Goal: Transaction & Acquisition: Book appointment/travel/reservation

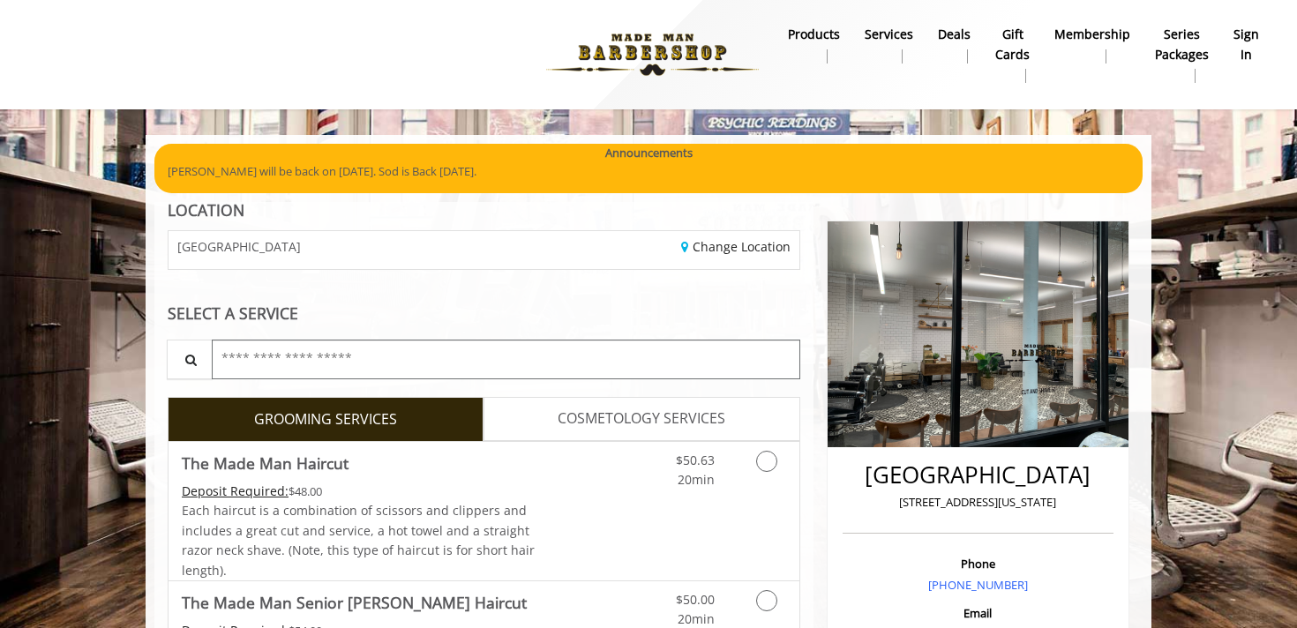
click at [575, 368] on input "text" at bounding box center [506, 360] width 589 height 40
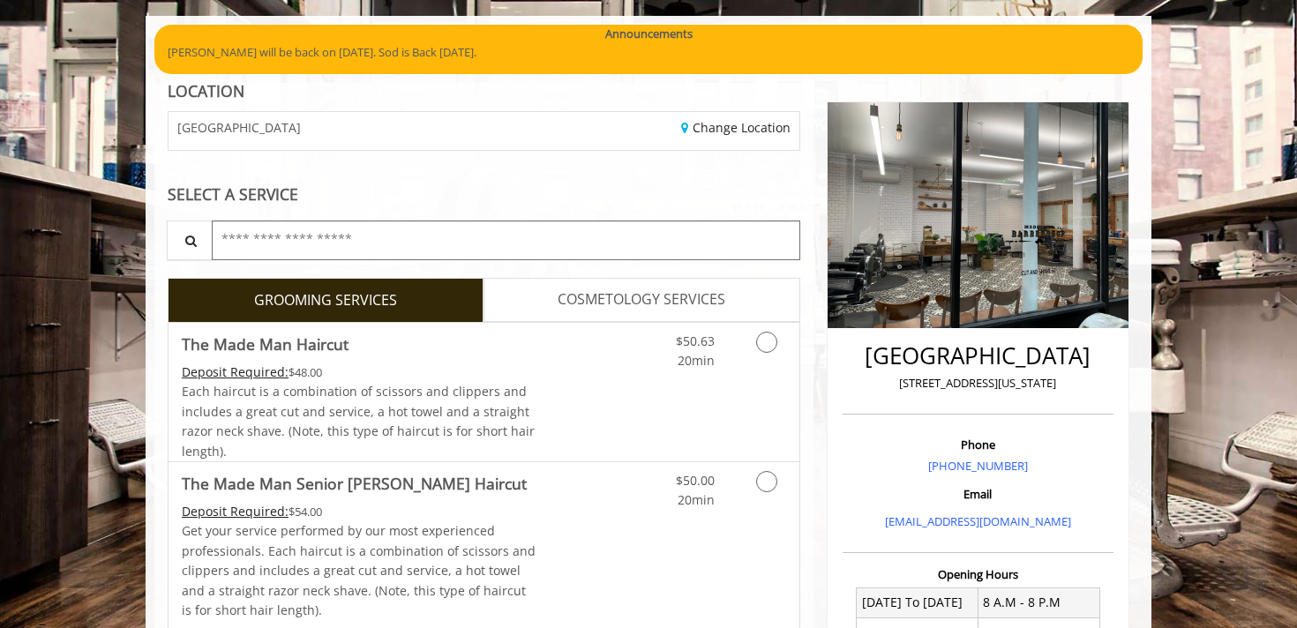
scroll to position [228, 0]
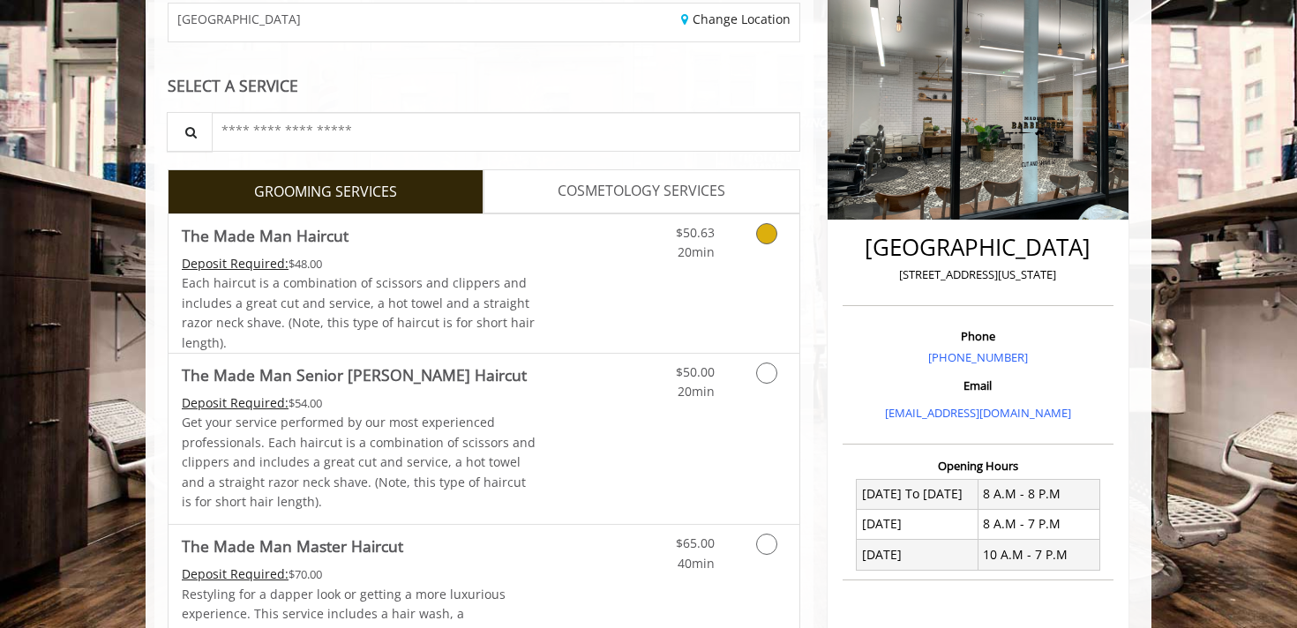
click at [761, 241] on icon "Grooming services" at bounding box center [766, 233] width 21 height 21
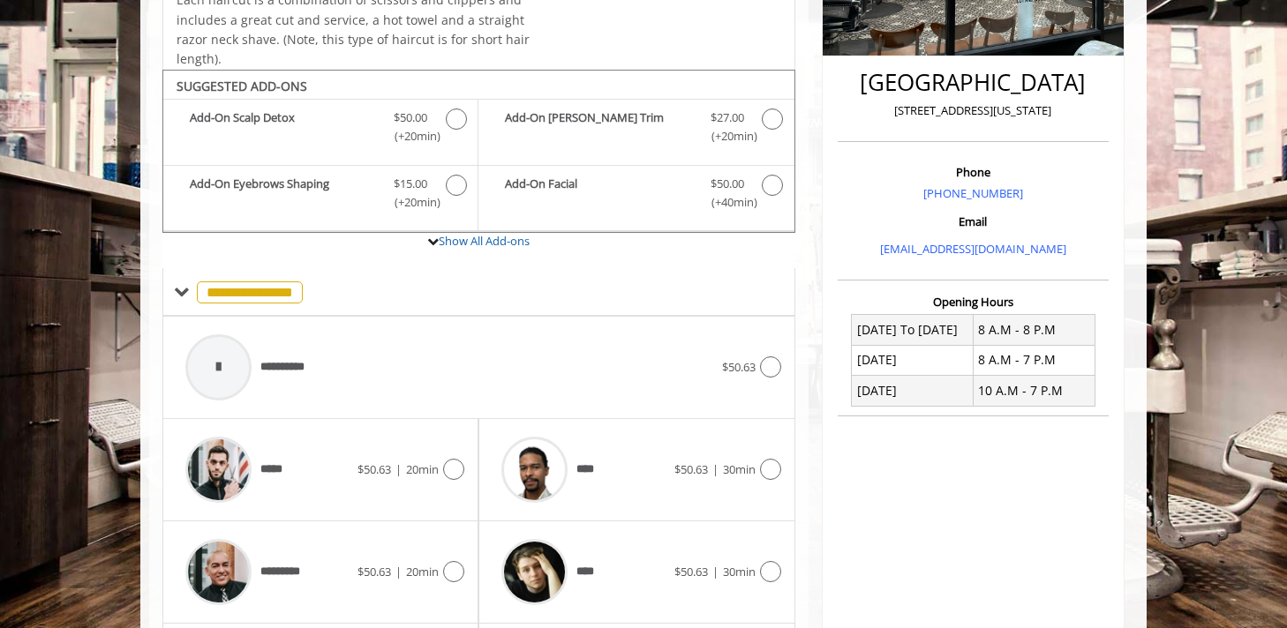
scroll to position [462, 0]
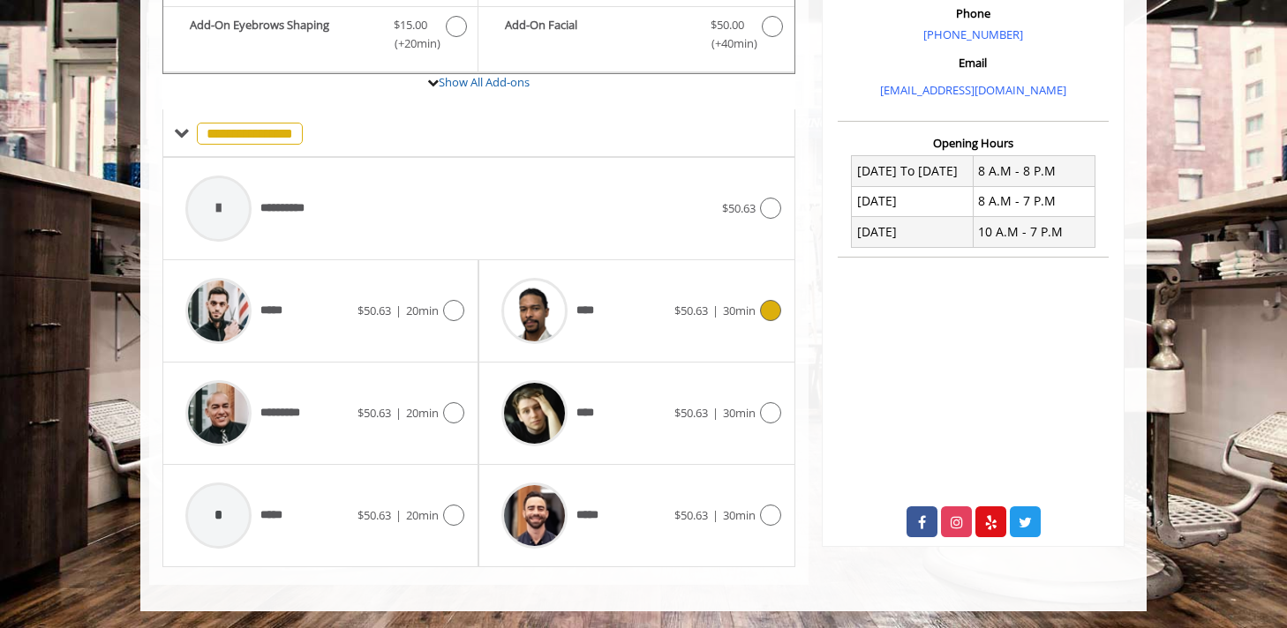
click at [768, 312] on icon at bounding box center [770, 310] width 21 height 21
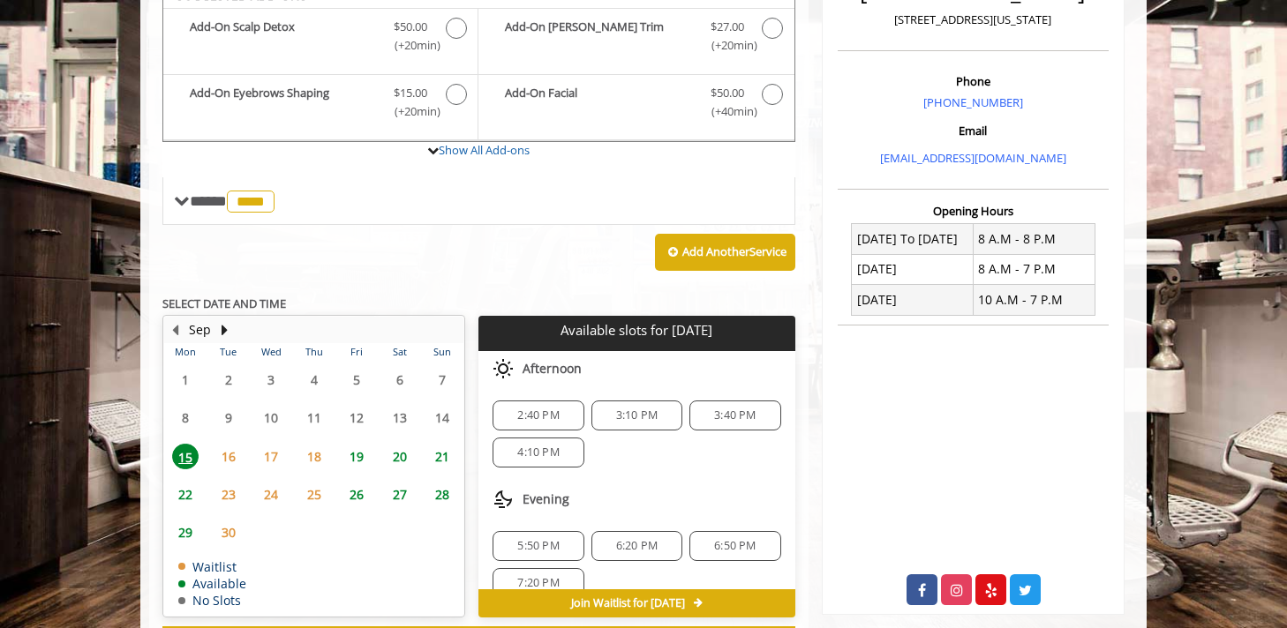
scroll to position [462, 0]
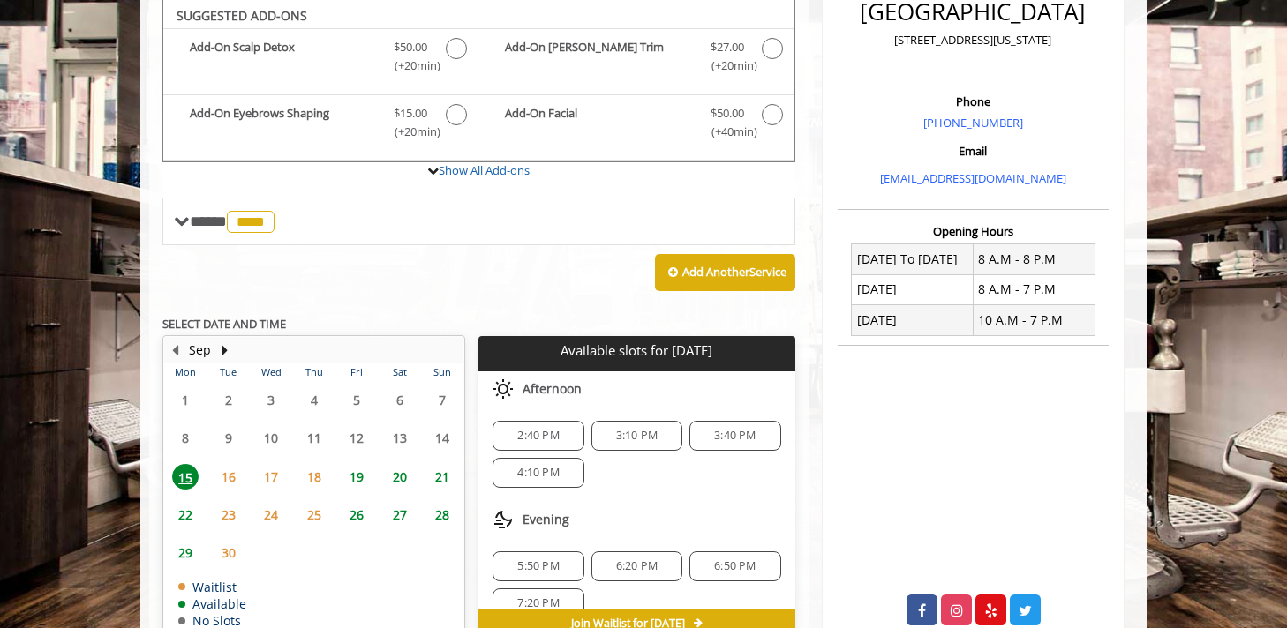
click at [721, 433] on span "3:40 PM" at bounding box center [734, 436] width 41 height 14
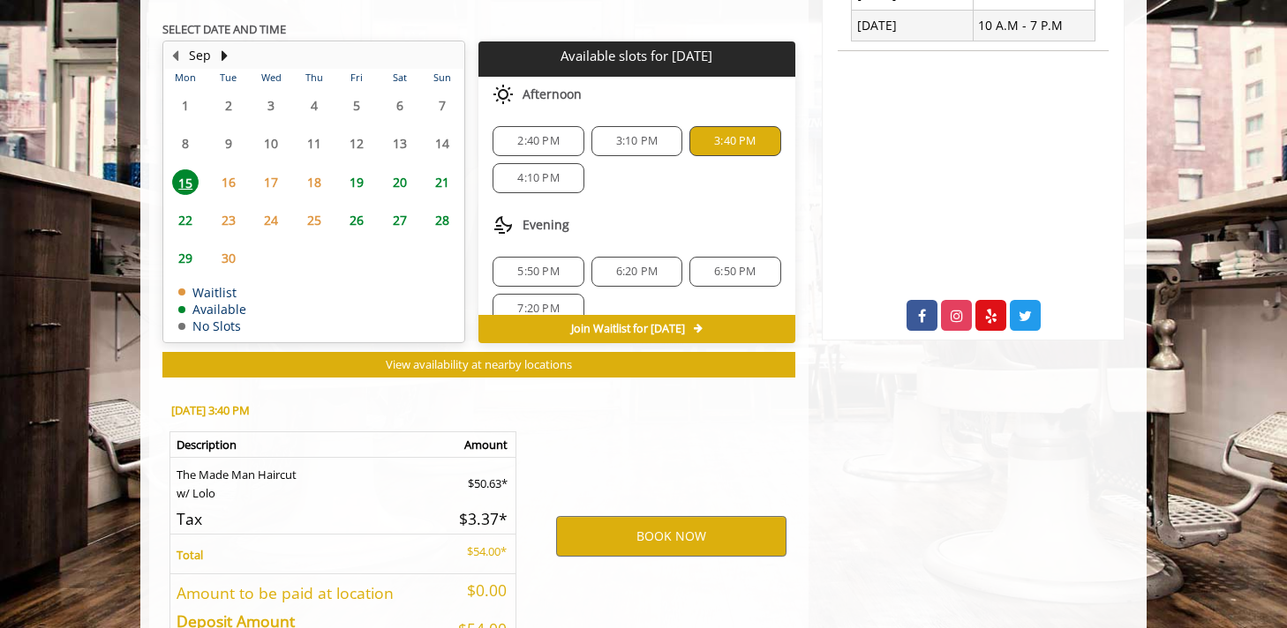
scroll to position [877, 0]
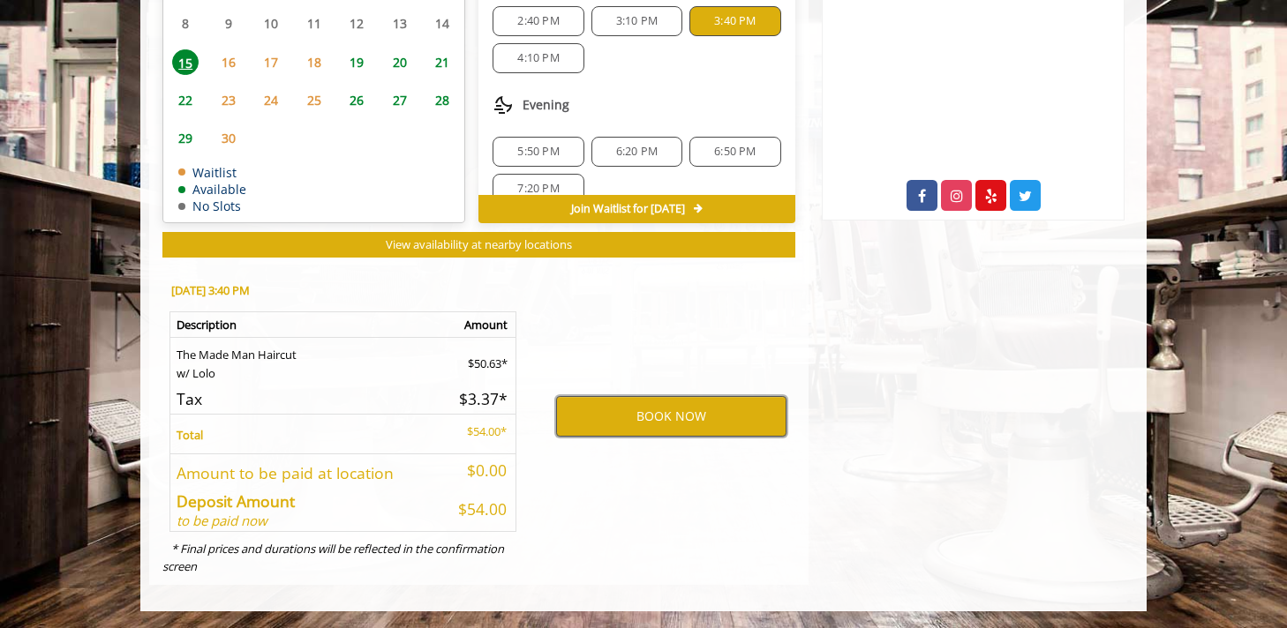
click at [690, 423] on button "BOOK NOW" at bounding box center [671, 416] width 230 height 41
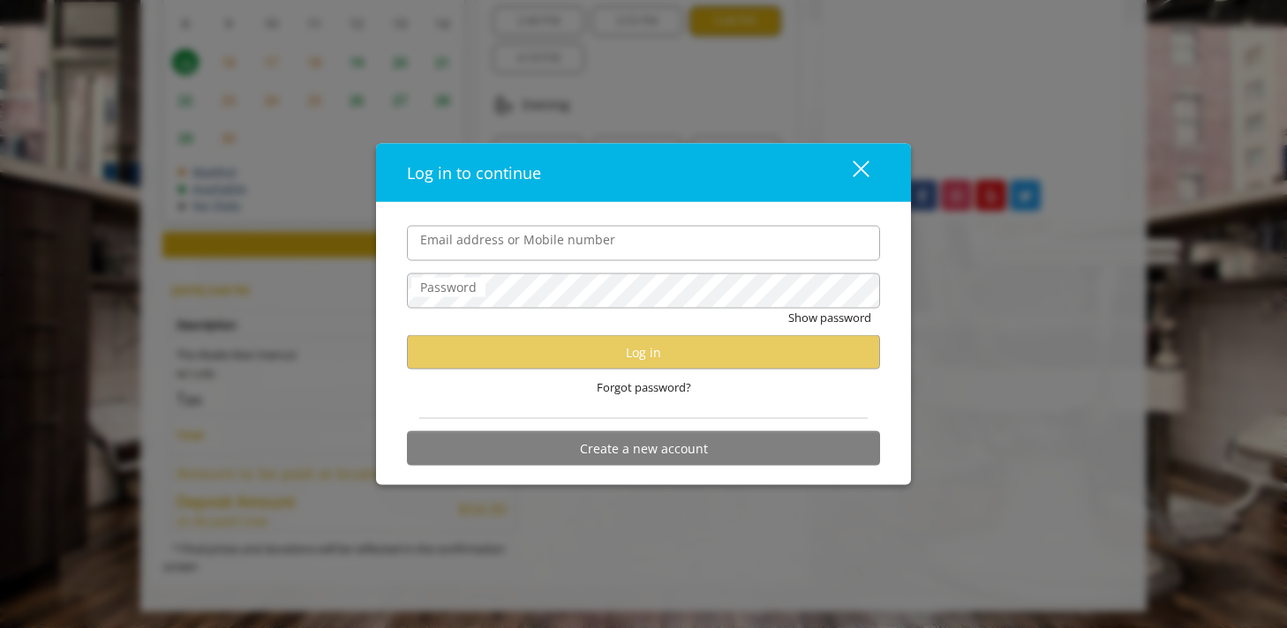
type input "**********"
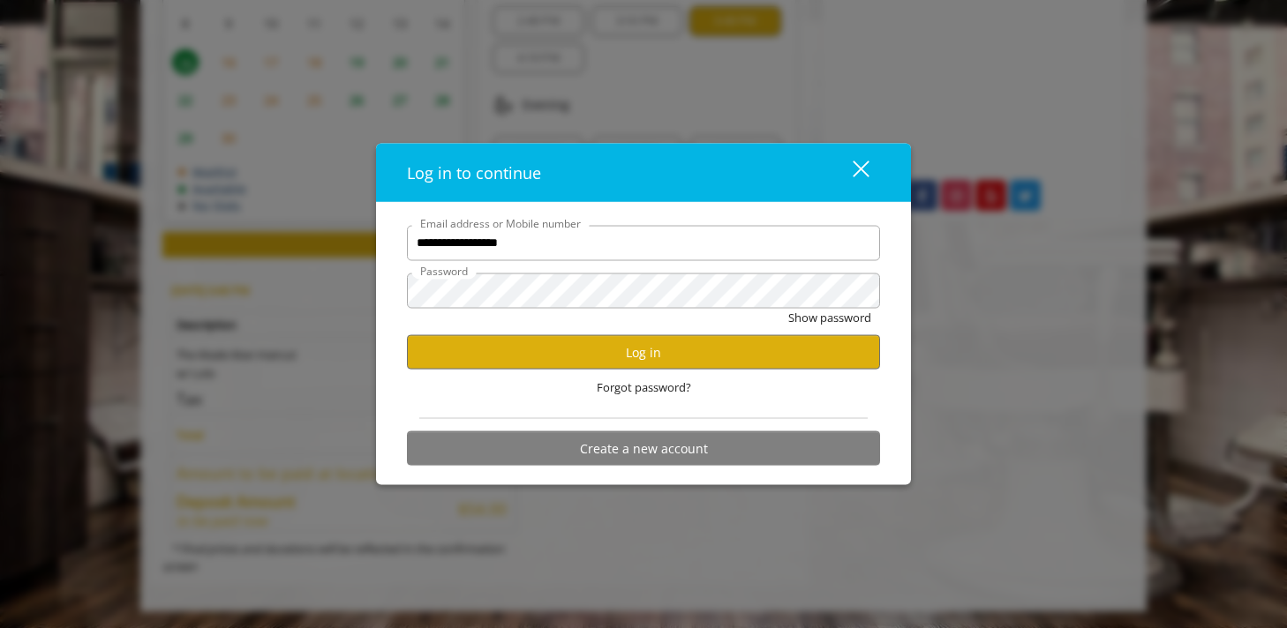
scroll to position [0, 0]
click at [661, 361] on button "Log in" at bounding box center [643, 352] width 473 height 34
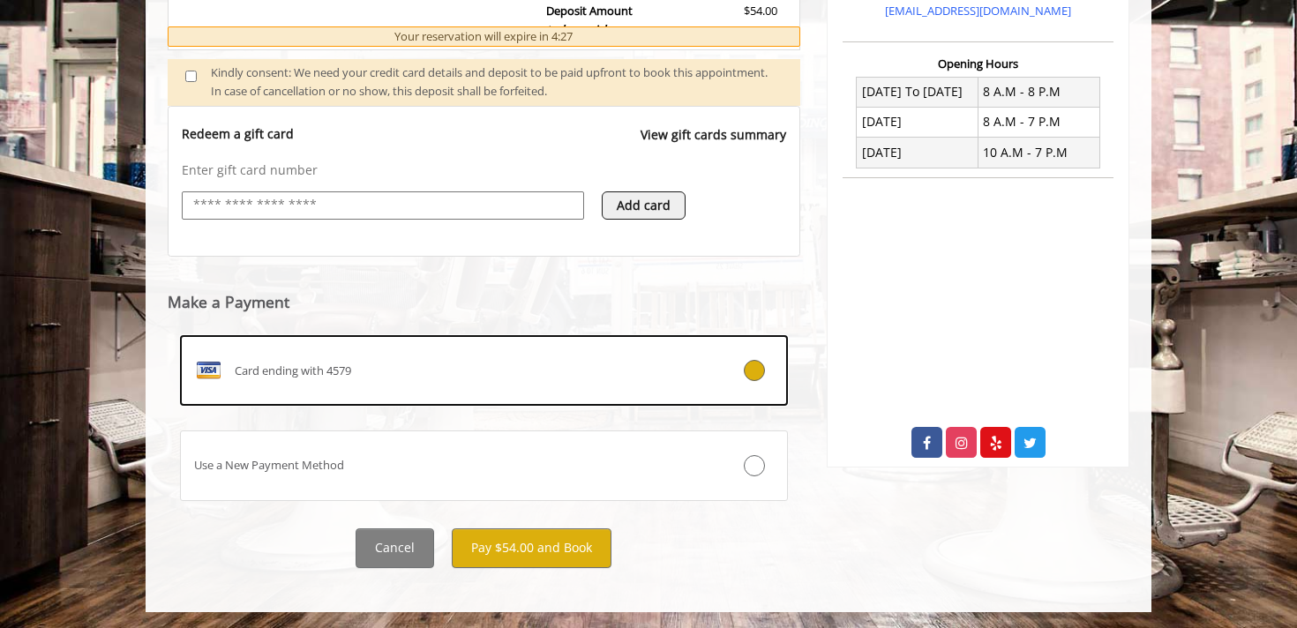
scroll to position [632, 0]
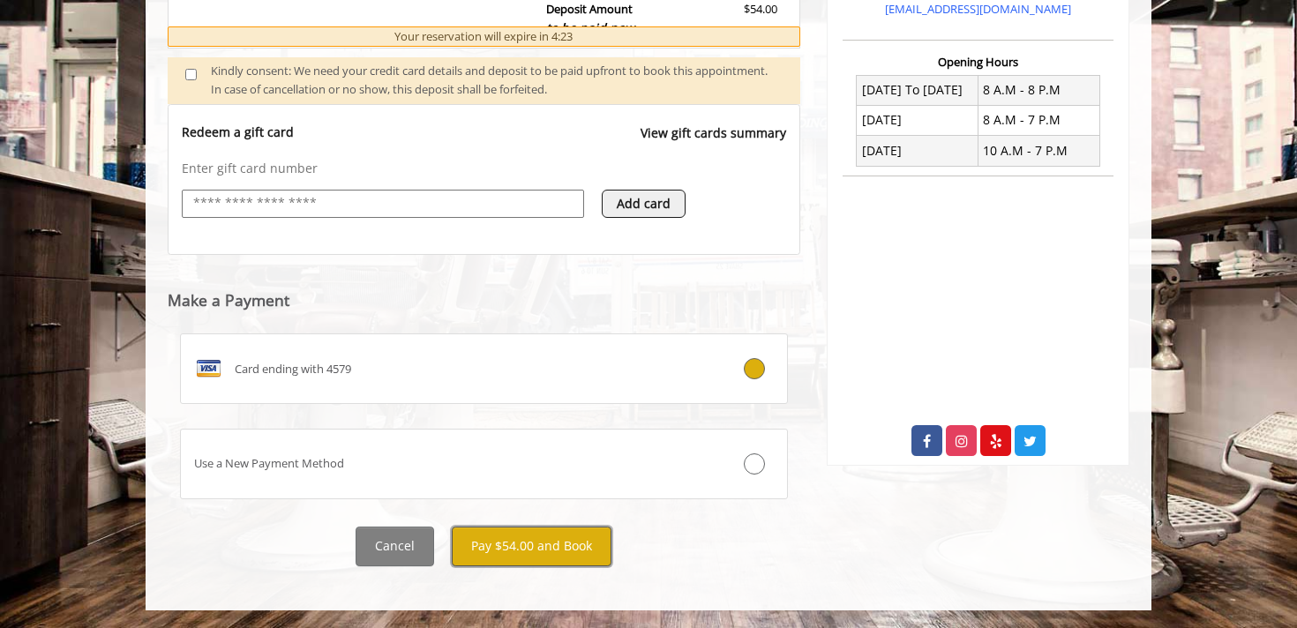
click at [533, 544] on button "Pay $54.00 and Book" at bounding box center [532, 547] width 160 height 40
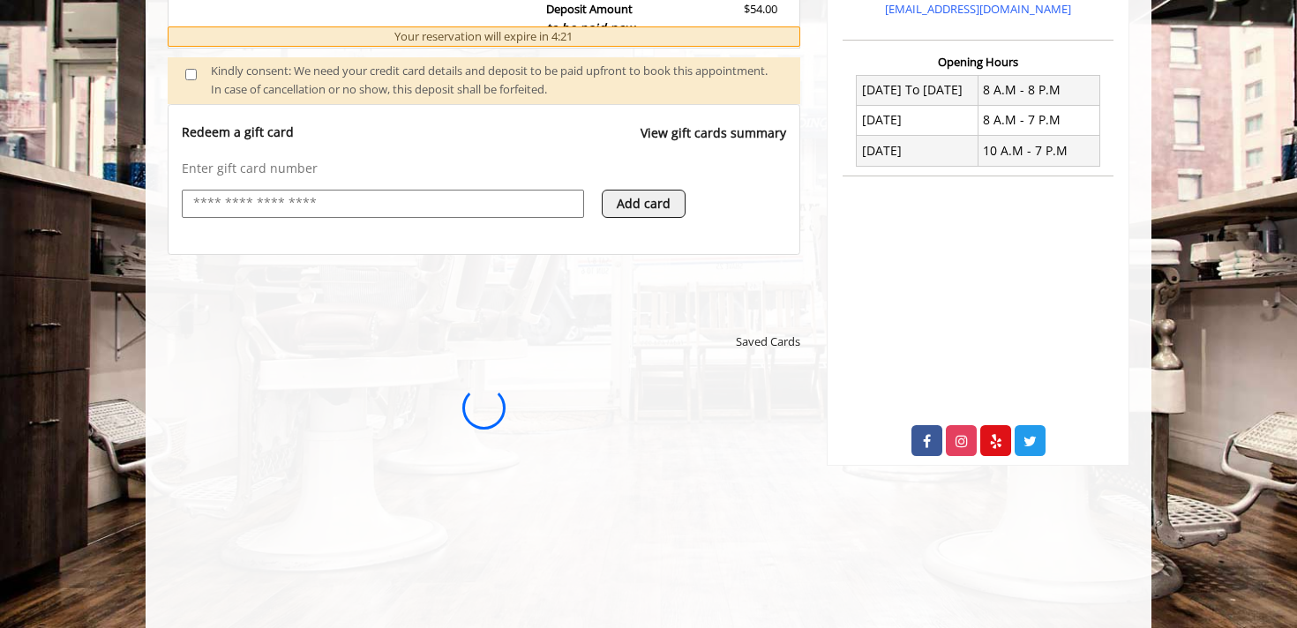
scroll to position [0, 0]
